Goal: Task Accomplishment & Management: Use online tool/utility

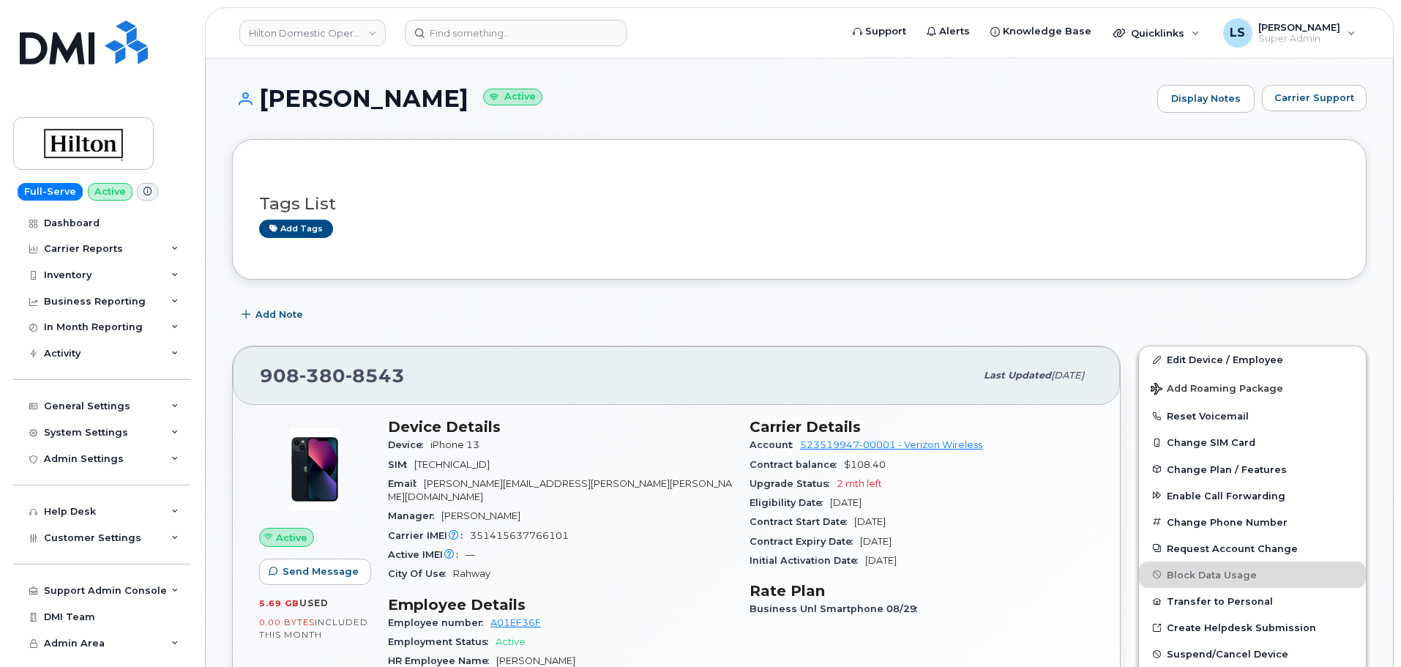
scroll to position [220, 0]
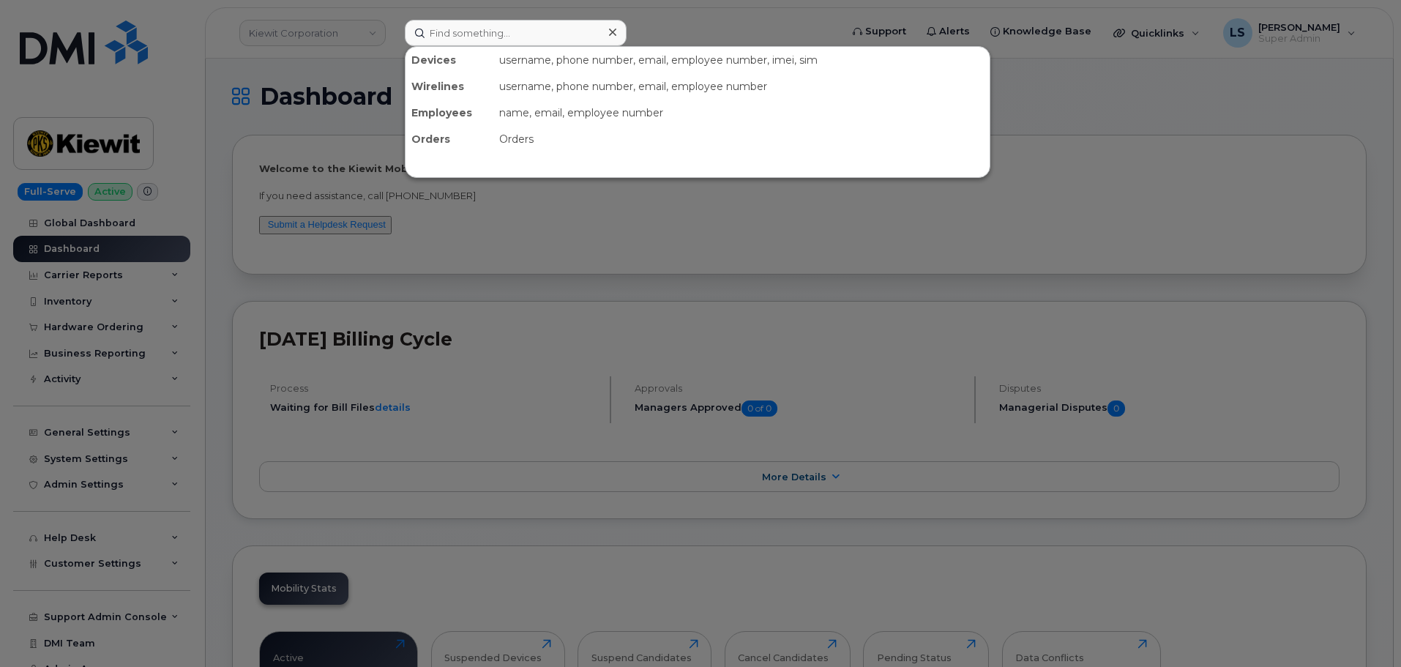
click at [253, 94] on div at bounding box center [700, 333] width 1401 height 667
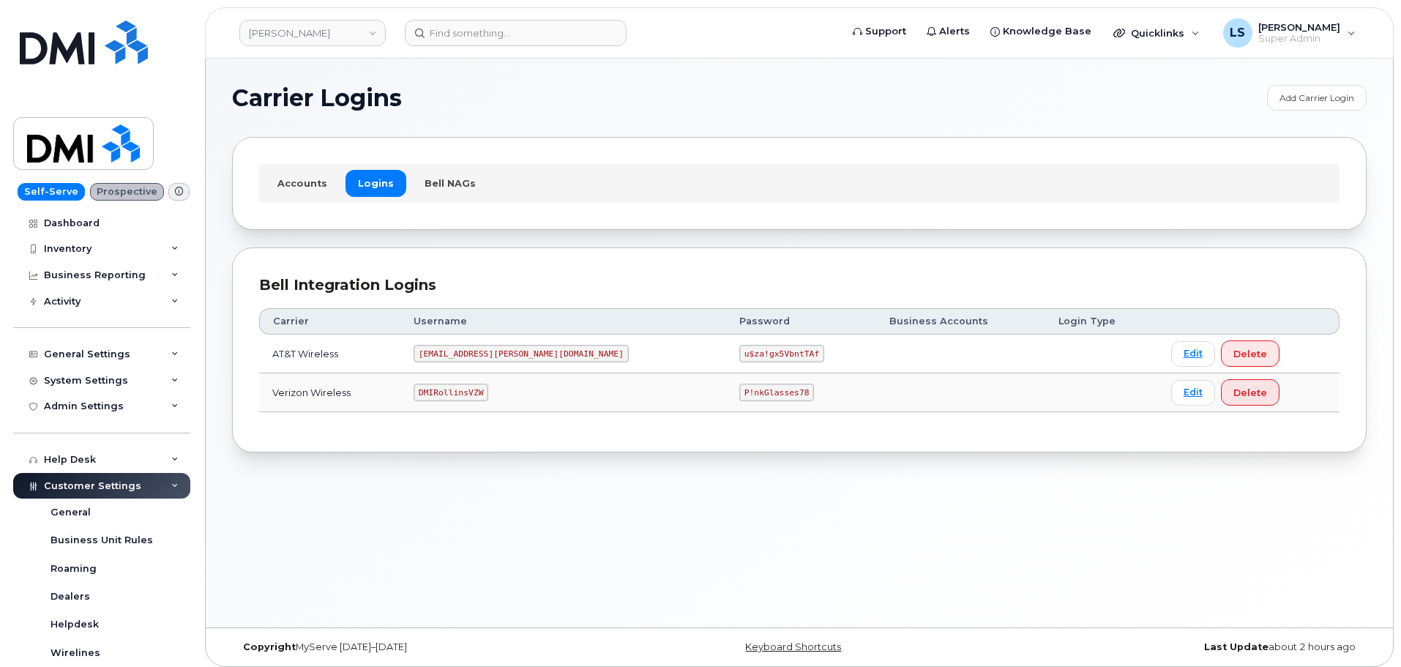
drag, startPoint x: 506, startPoint y: 453, endPoint x: 510, endPoint y: 430, distance: 23.8
click at [507, 450] on div "Carrier Logins Add Carrier Login Accounts Logins Bell NAGs Bell Integration Log…" at bounding box center [799, 343] width 1187 height 569
click at [739, 347] on code "u$za!gx5VbntTAf" at bounding box center [781, 354] width 85 height 18
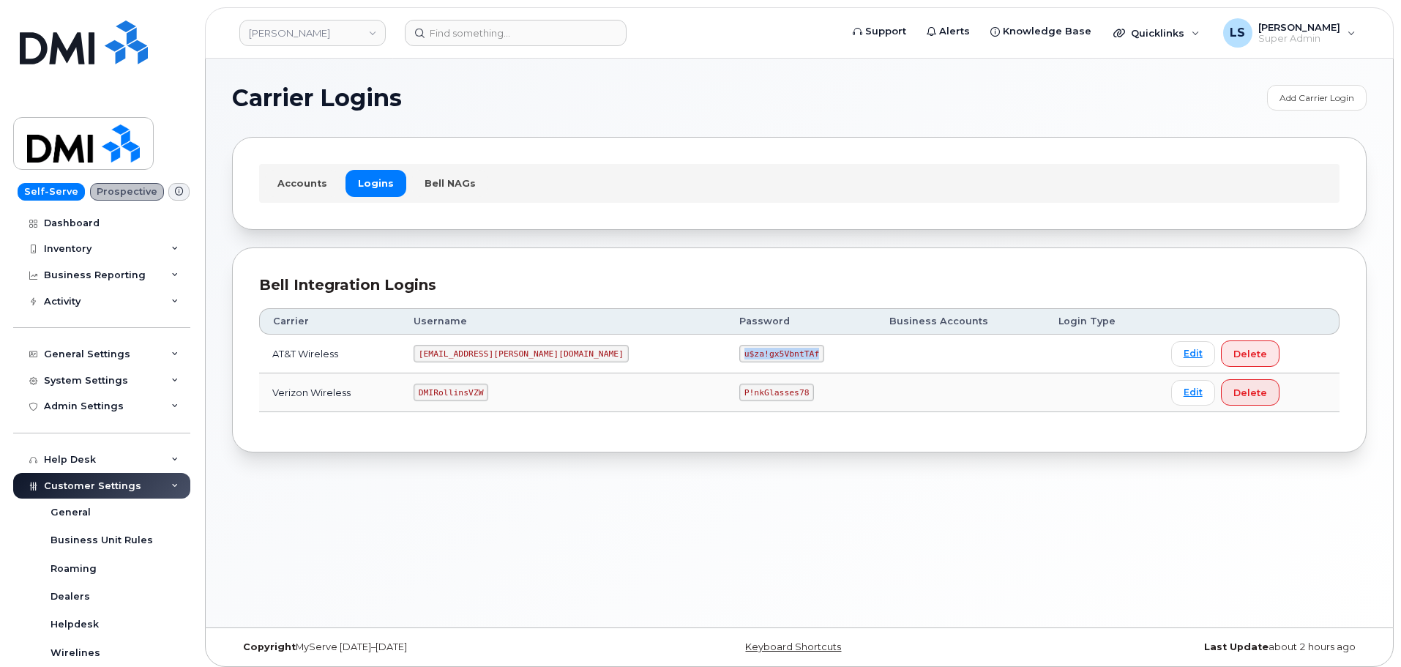
copy code "u$za!gx5VbntTAf"
